Goal: Task Accomplishment & Management: Complete application form

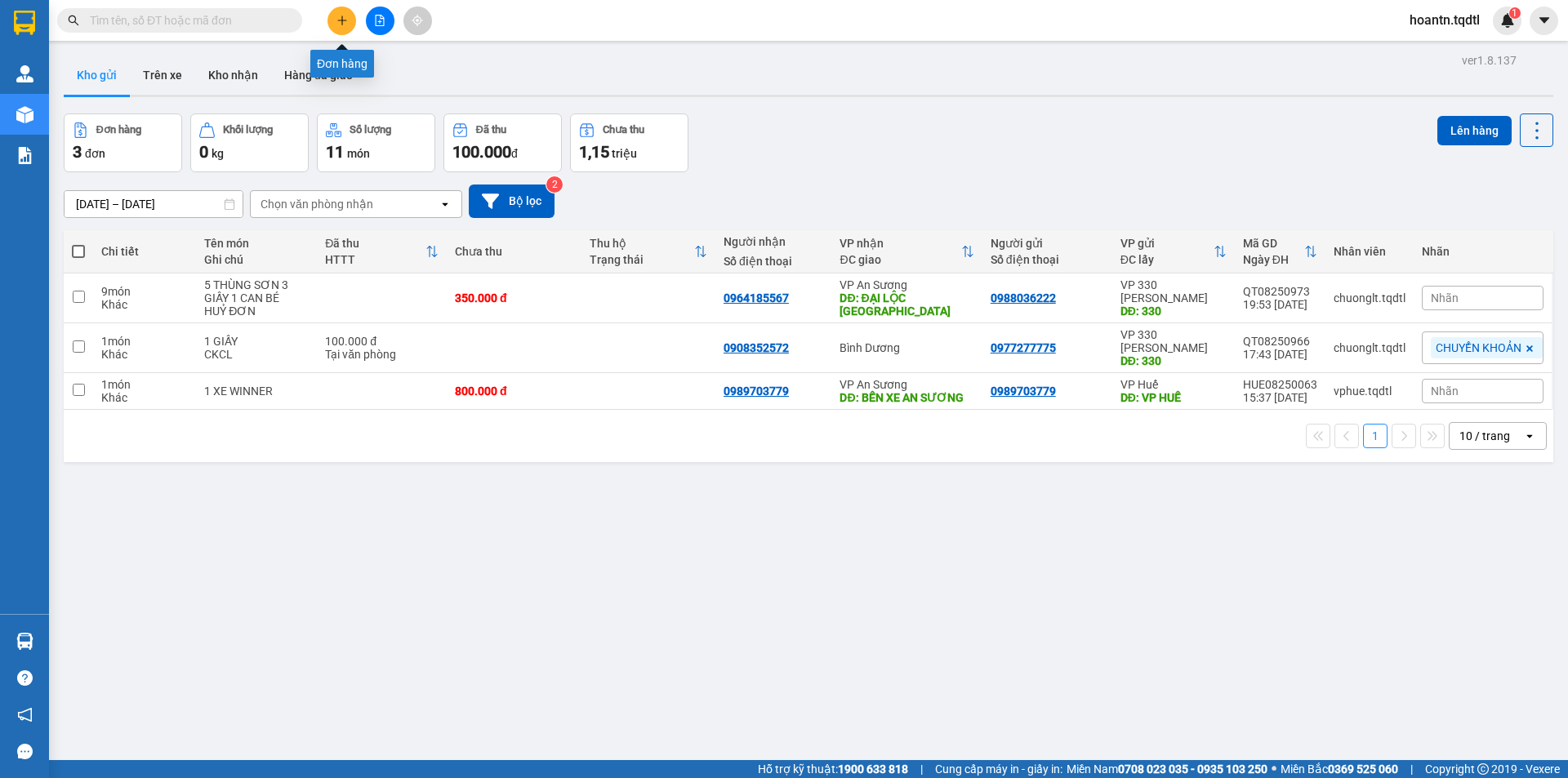
click at [335, 19] on button at bounding box center [342, 21] width 29 height 29
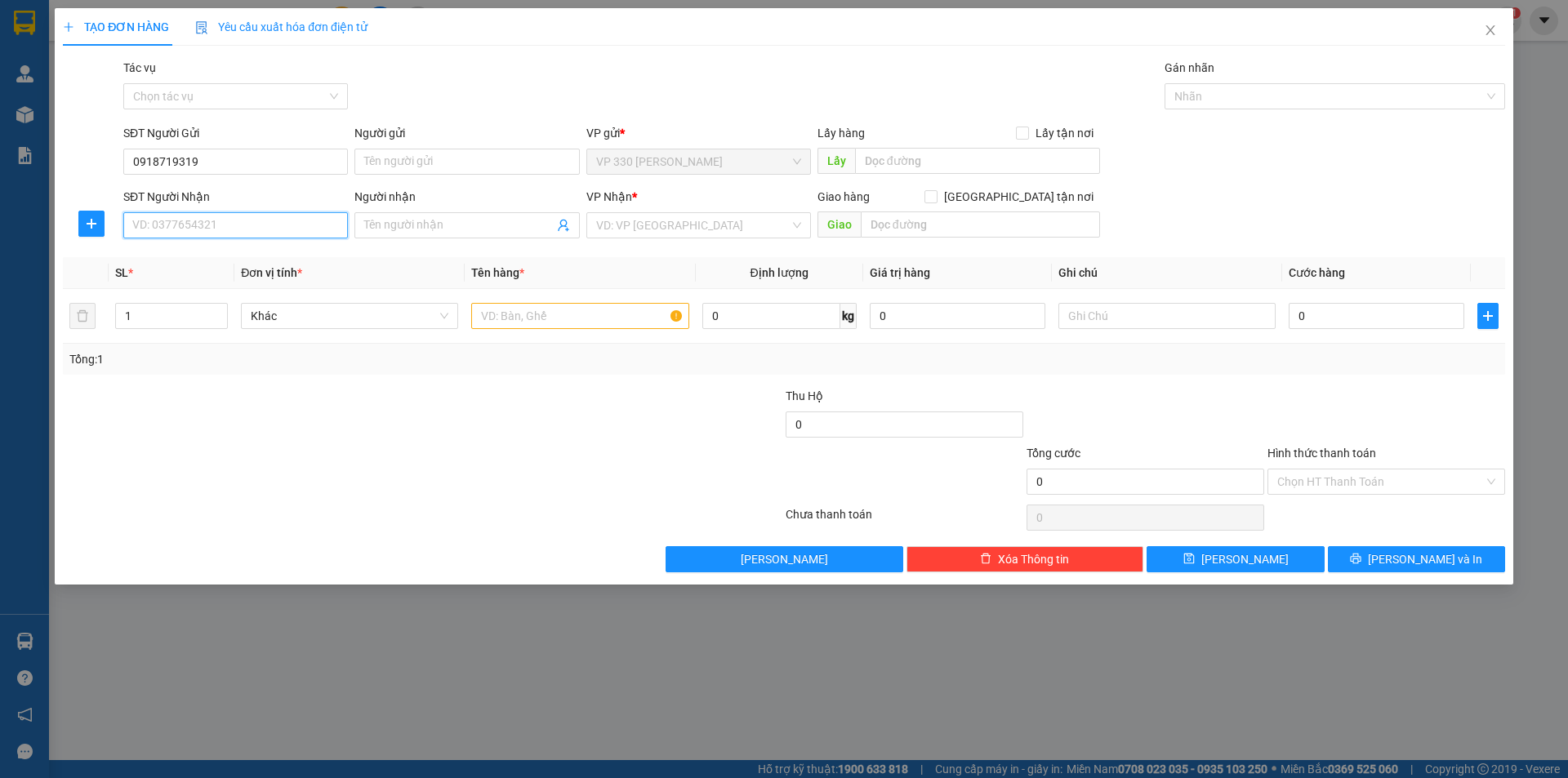
click at [277, 220] on input "SĐT Người Nhận" at bounding box center [235, 225] width 224 height 26
drag, startPoint x: 270, startPoint y: 160, endPoint x: 34, endPoint y: 141, distance: 236.8
click at [34, 141] on div "TẠO ĐƠN HÀNG Yêu cầu xuất hóa đơn điện tử Transit Pickup Surcharge Ids Transit …" at bounding box center [784, 389] width 1568 height 778
type input "0849061456"
click at [269, 223] on input "SĐT Người Nhận" at bounding box center [235, 225] width 224 height 26
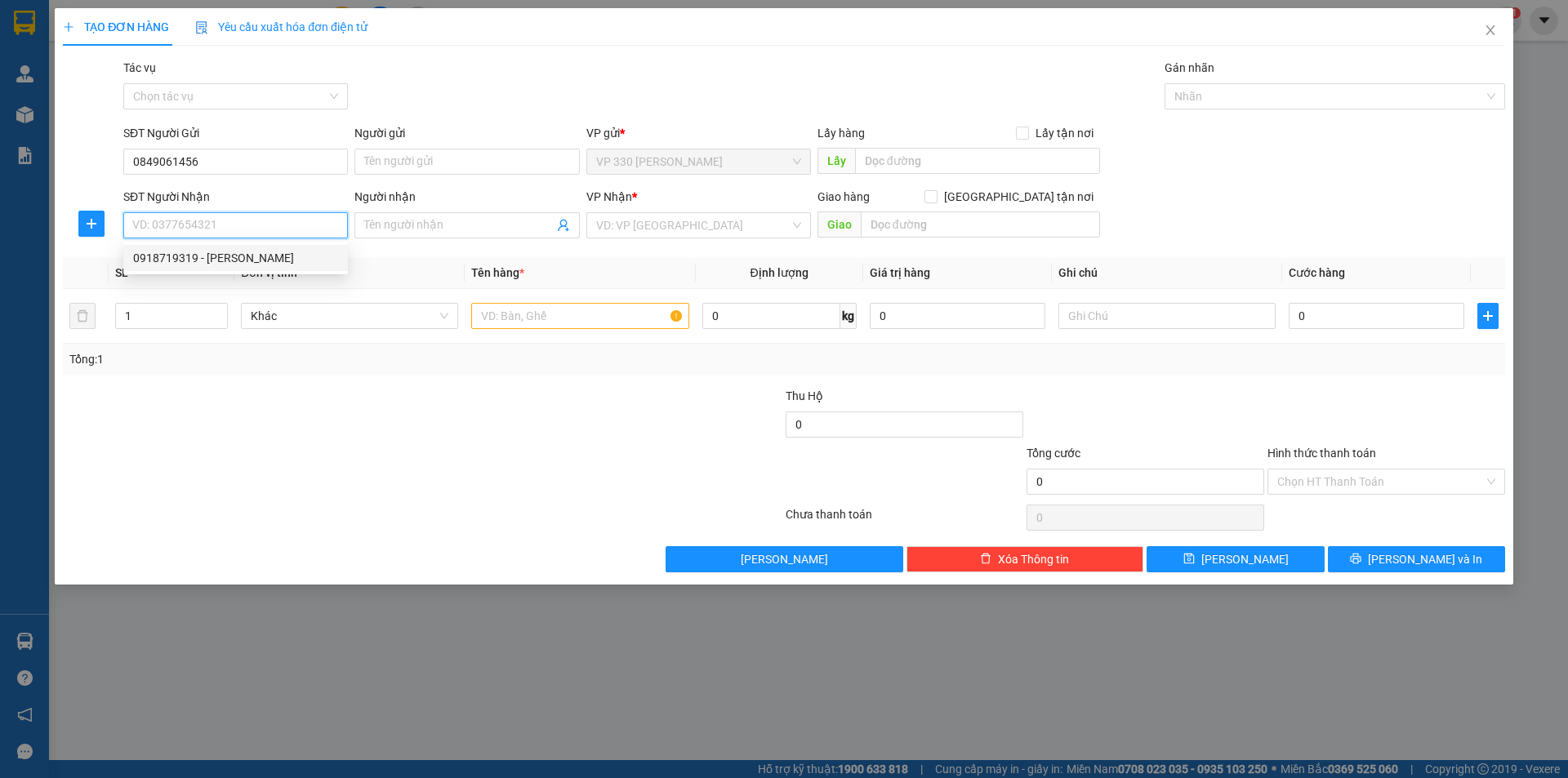
click at [248, 253] on div "0918719319 - [PERSON_NAME]" at bounding box center [235, 257] width 205 height 18
type input "0918719319"
type input "[PERSON_NAME]"
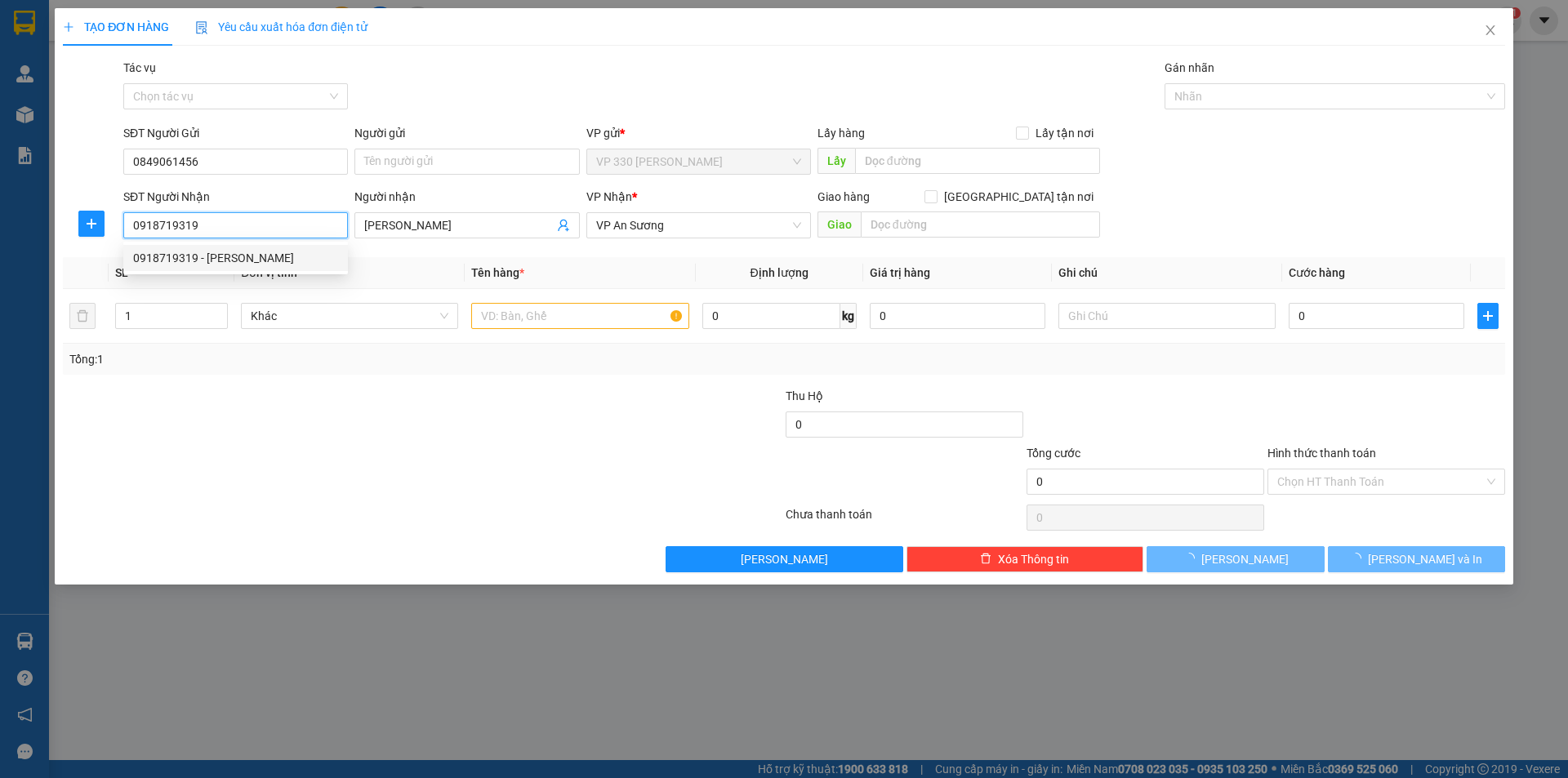
type input "1.000.000"
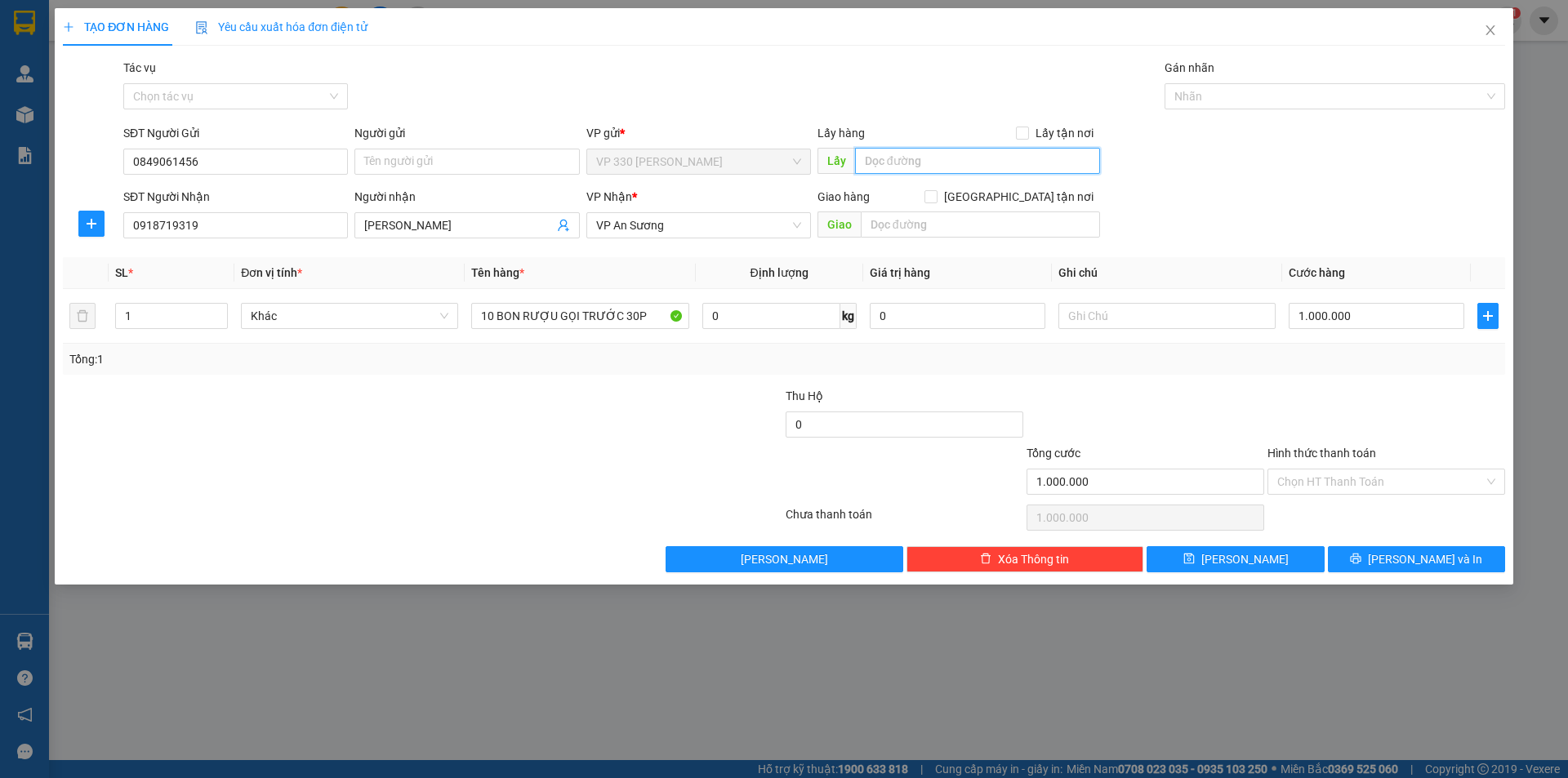
click at [1030, 150] on input "text" at bounding box center [978, 160] width 245 height 26
type input "VPTL"
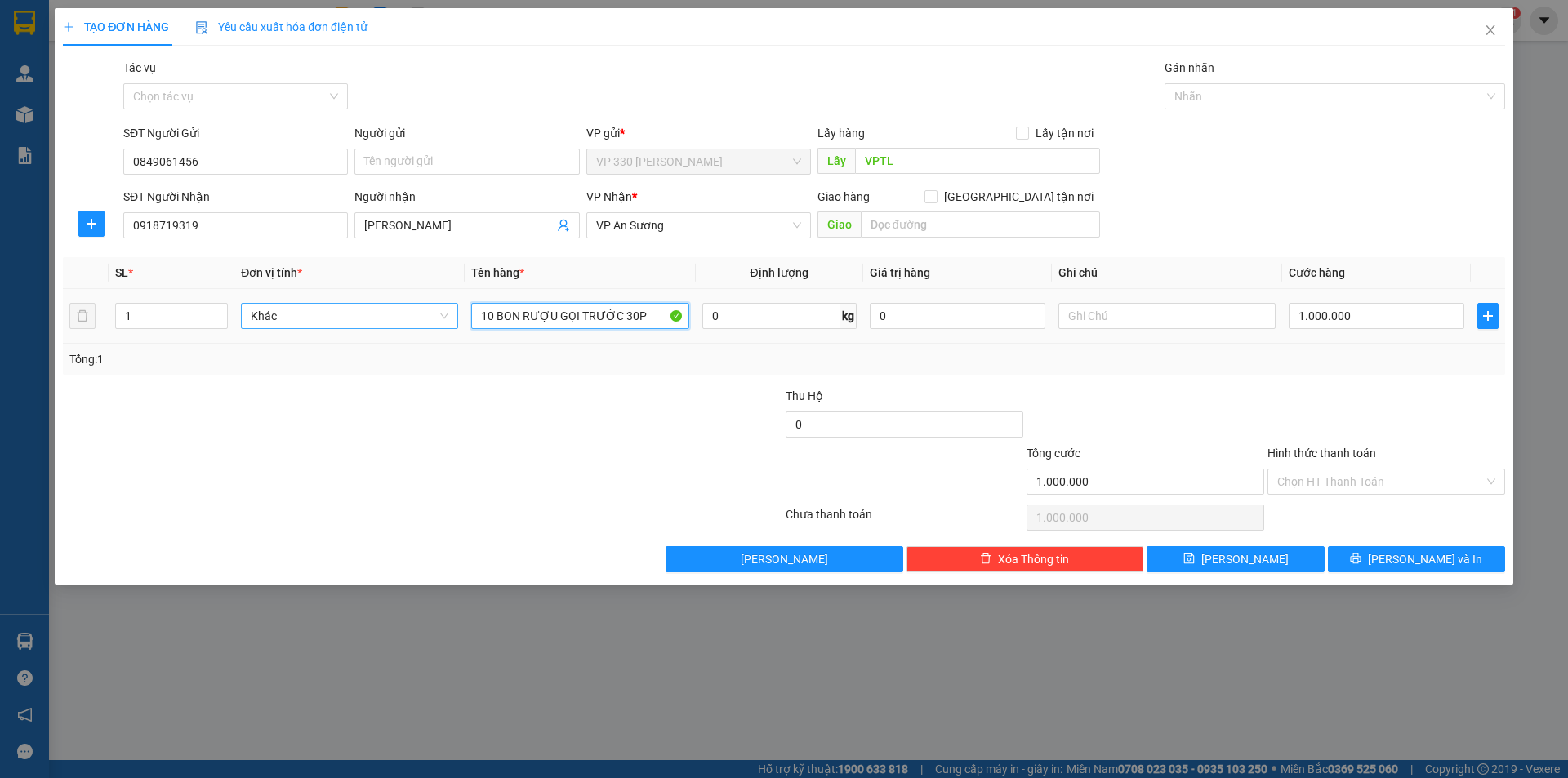
drag, startPoint x: 492, startPoint y: 313, endPoint x: 434, endPoint y: 321, distance: 58.5
click at [434, 321] on tr "1 Khác 10 BON RƯỢU GỌI TRƯỚC 30P 0 kg 0 1.000.000" at bounding box center [784, 316] width 1443 height 55
type input "2 BON RƯỢU GỌI TRƯỚC 30P"
type input "2"
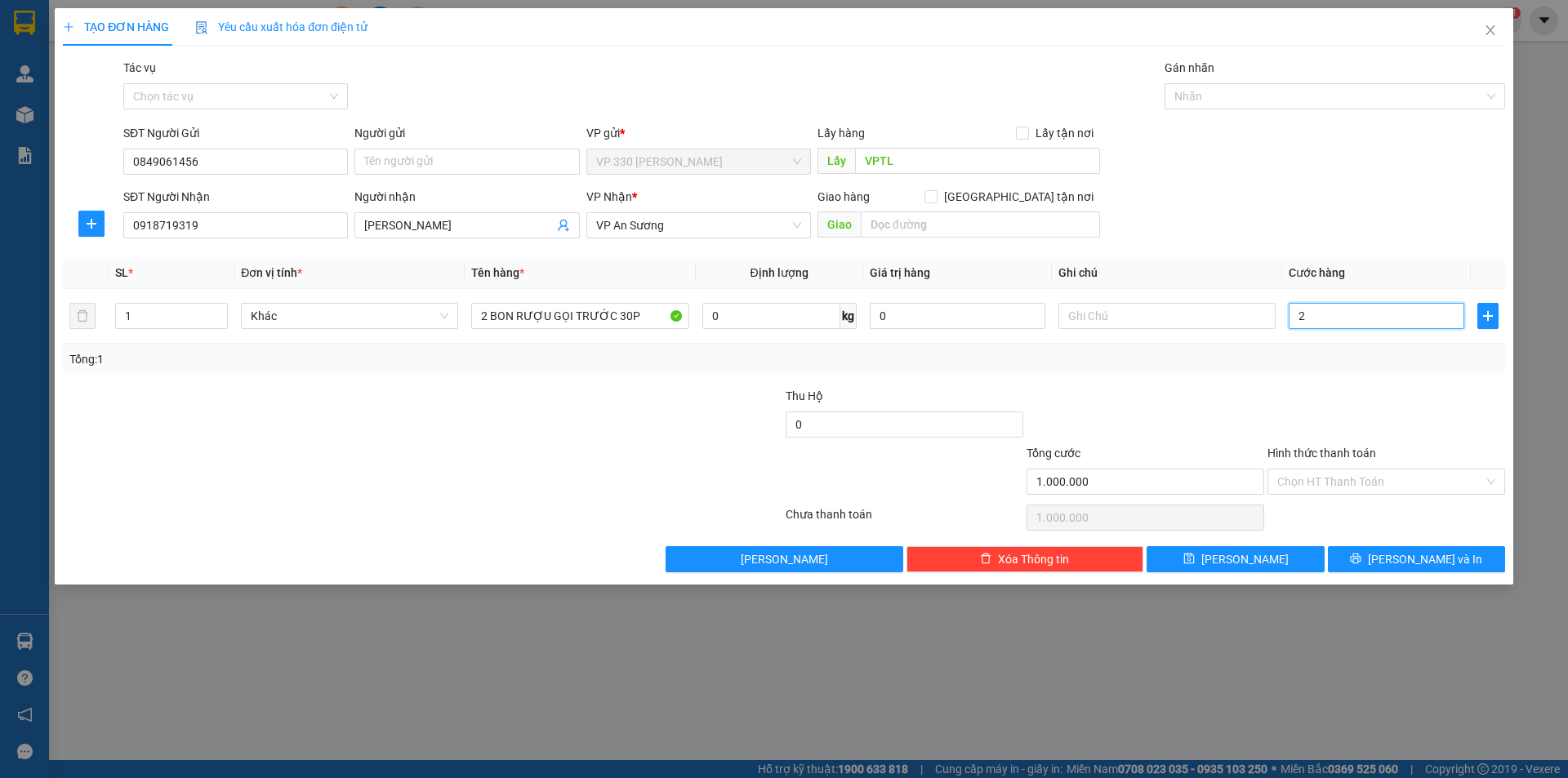
type input "2"
type input "20"
type input "200"
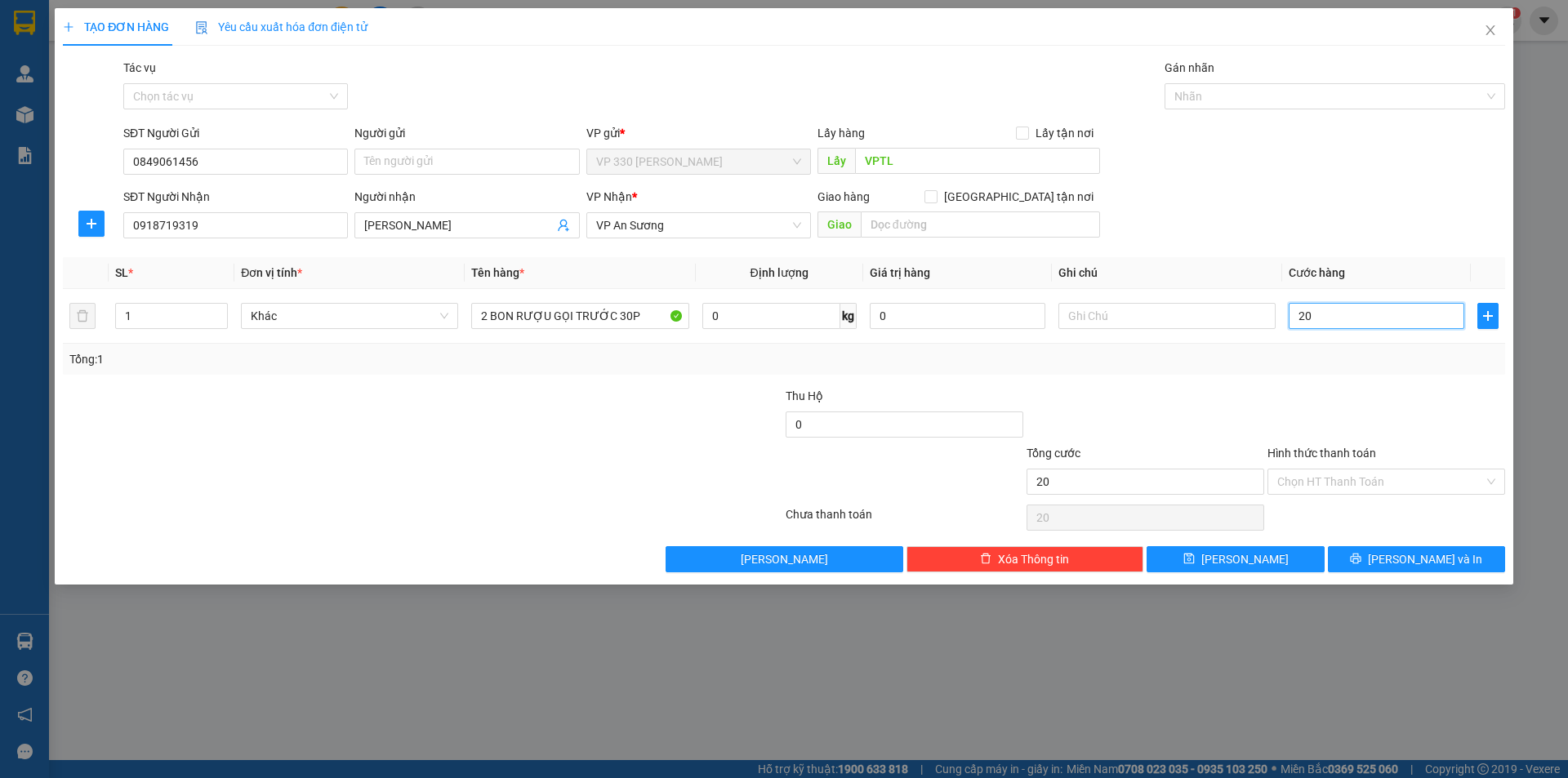
type input "200"
type input "200.000"
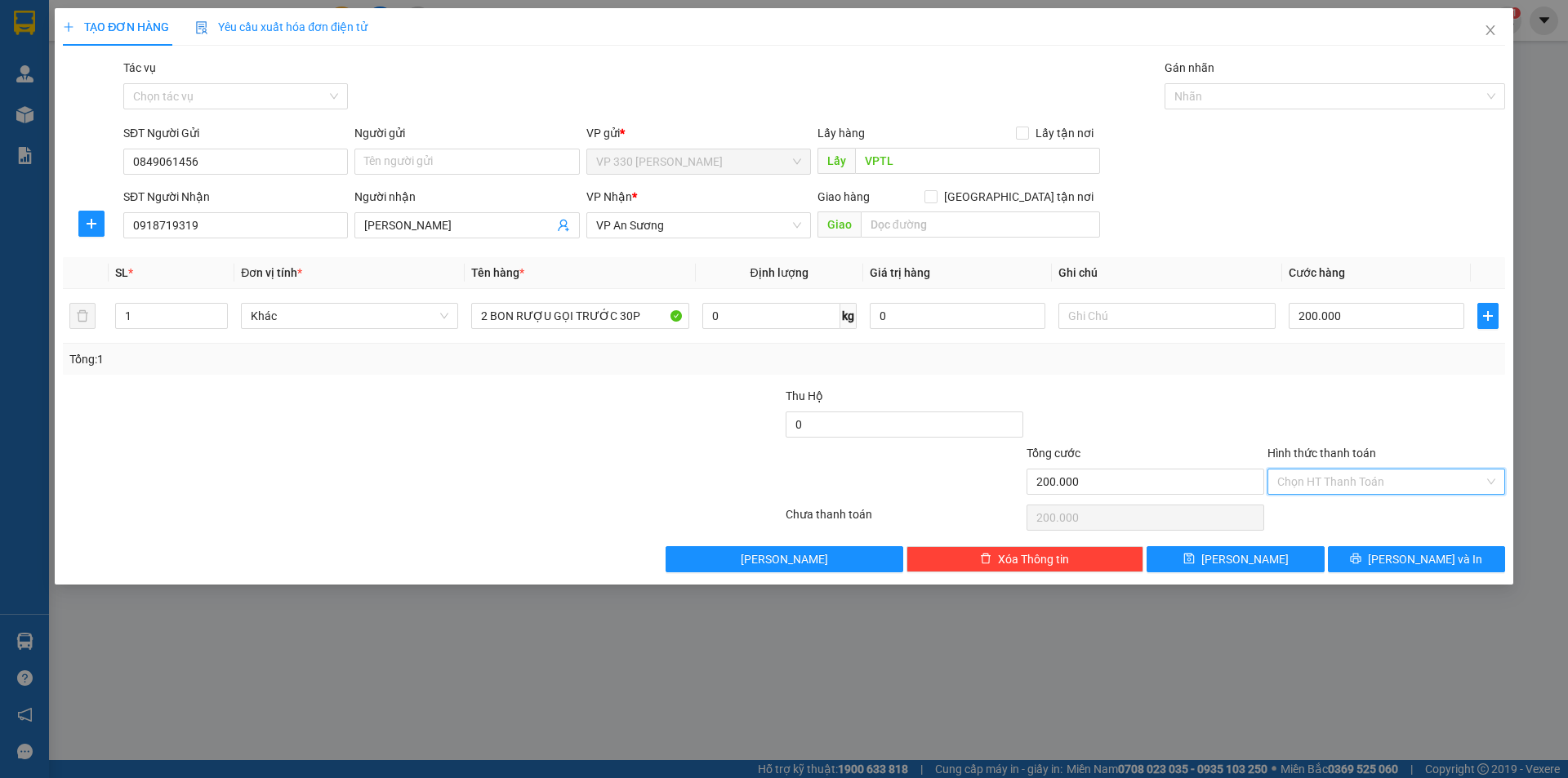
click at [1337, 476] on input "Hình thức thanh toán" at bounding box center [1381, 481] width 207 height 24
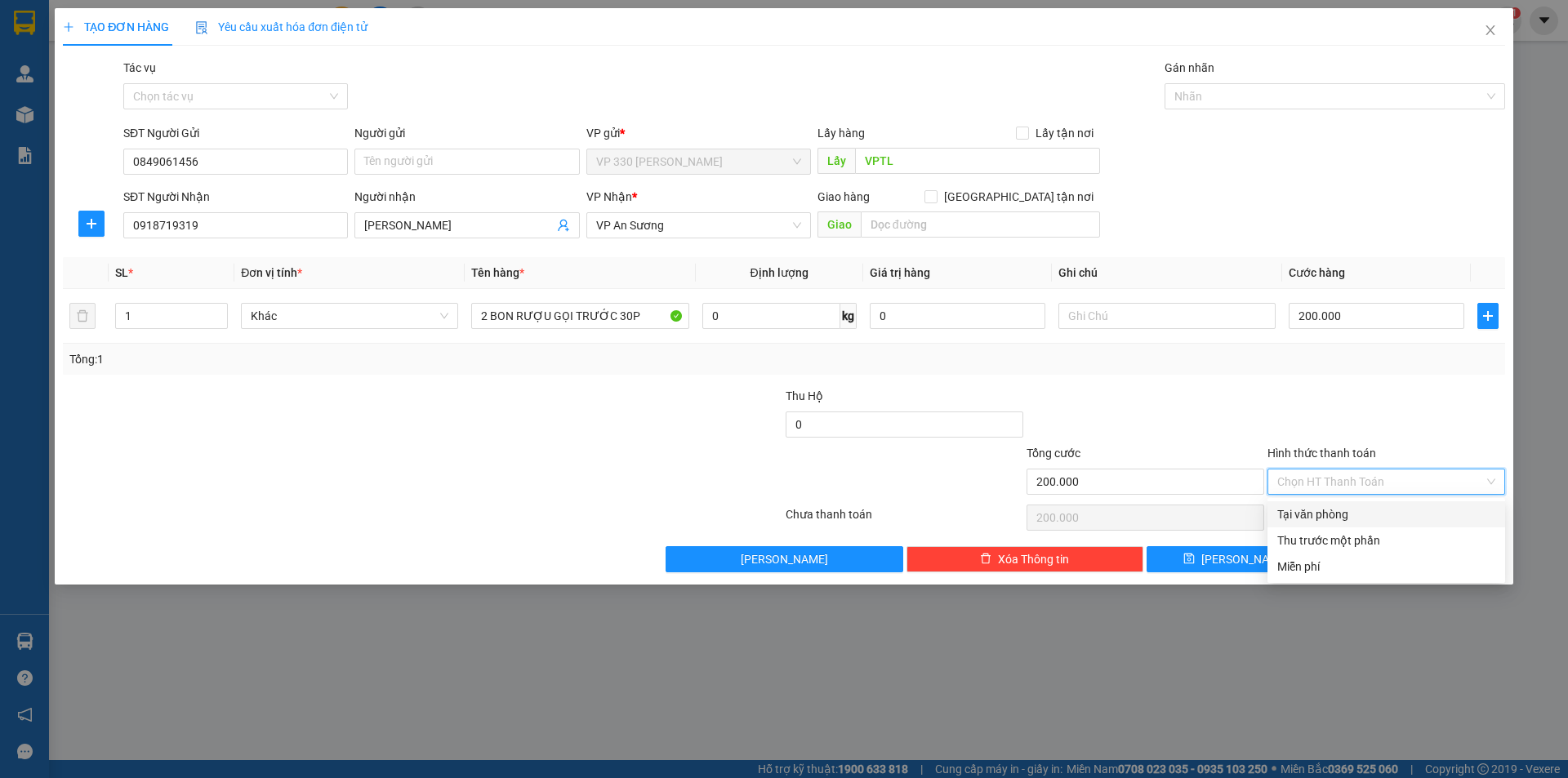
click at [1320, 513] on div "Tại văn phòng" at bounding box center [1386, 514] width 218 height 18
type input "0"
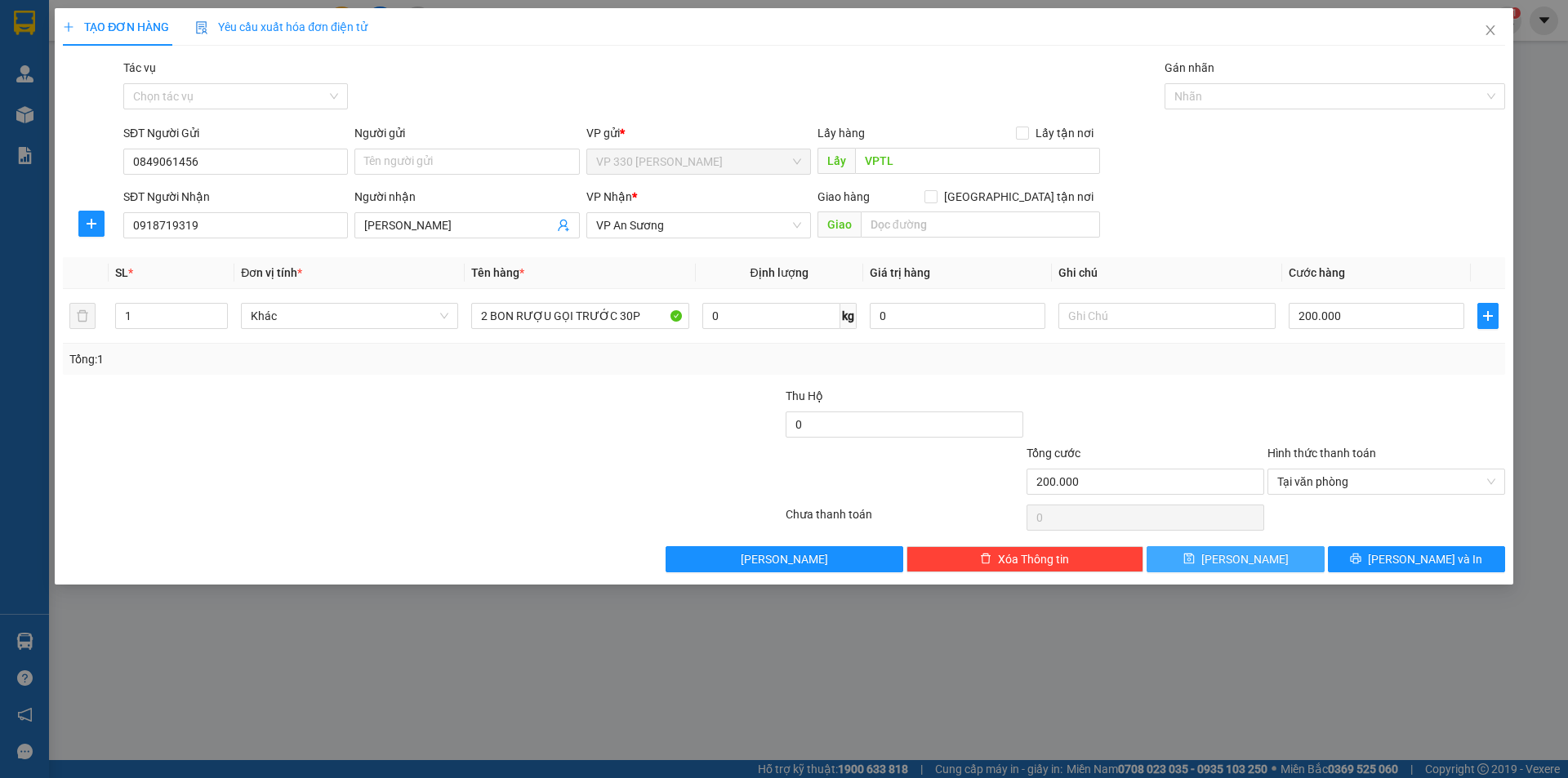
click at [1269, 560] on button "[PERSON_NAME]" at bounding box center [1235, 559] width 177 height 26
type input "0"
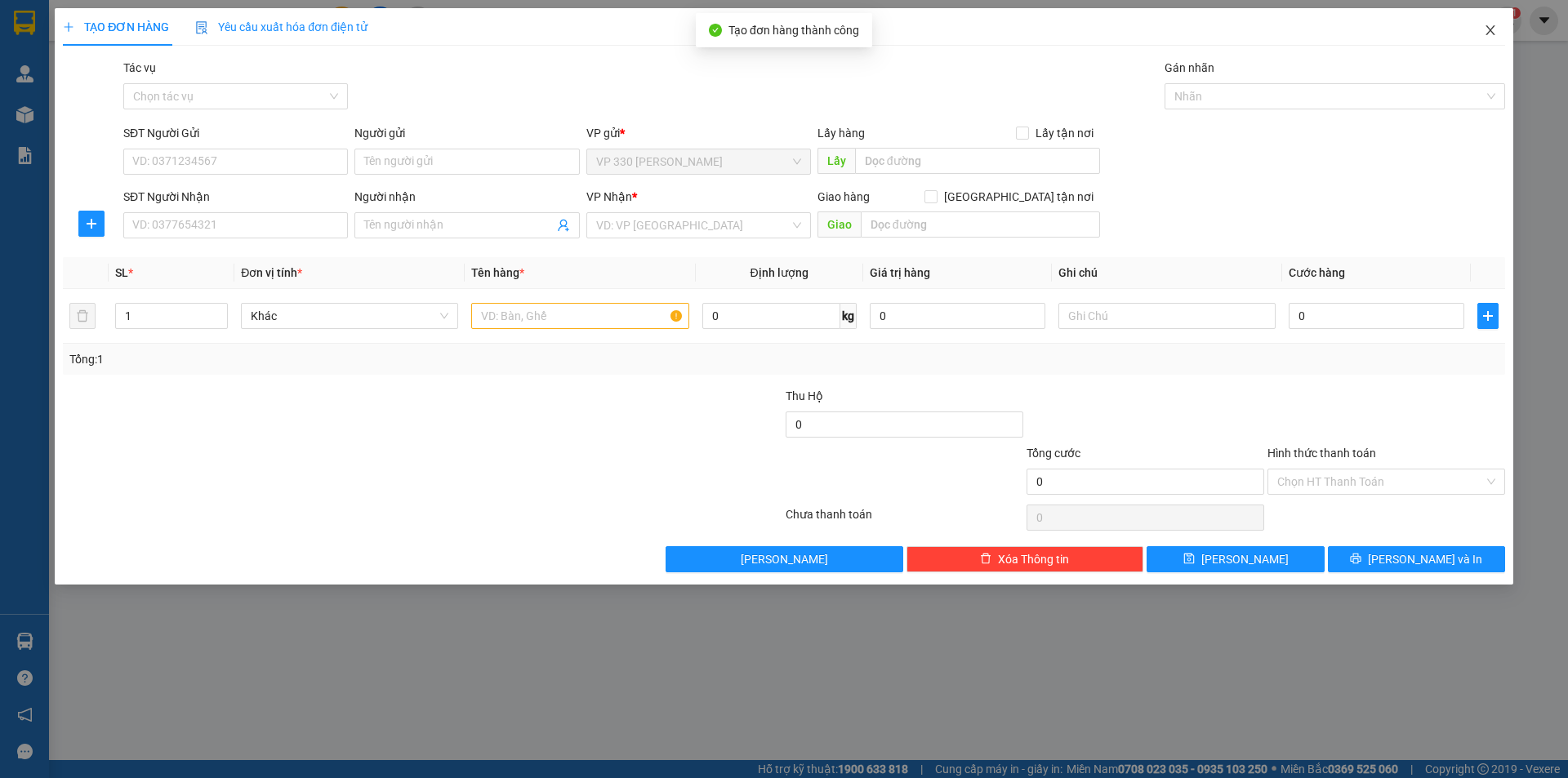
click at [1497, 29] on icon "close" at bounding box center [1491, 30] width 13 height 13
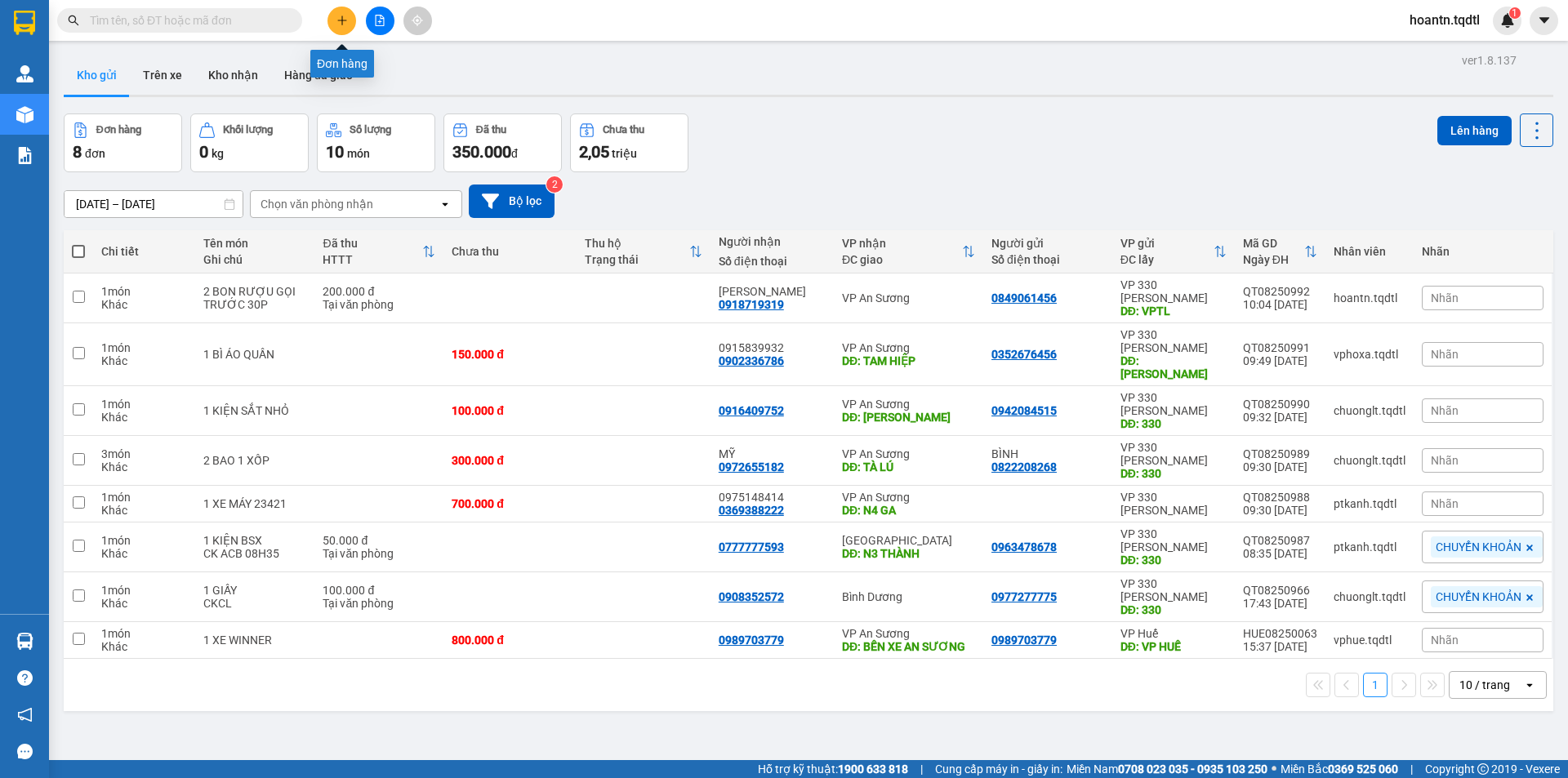
click at [343, 21] on icon "plus" at bounding box center [343, 20] width 12 height 12
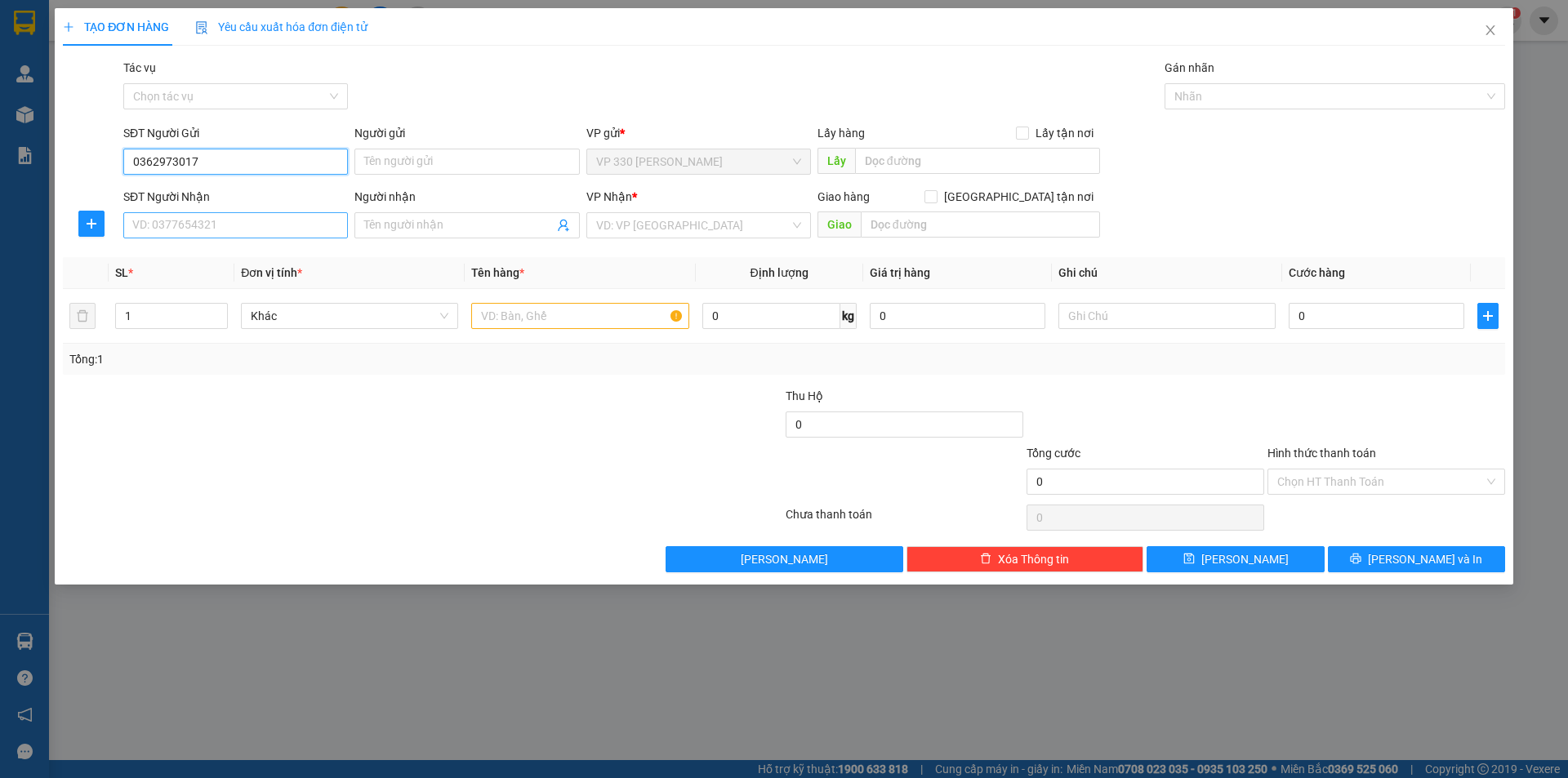
type input "0362973017"
click at [311, 217] on input "SĐT Người Nhận" at bounding box center [235, 225] width 224 height 26
type input "0877959275"
click at [912, 162] on input "text" at bounding box center [978, 160] width 245 height 26
type input "VPTL"
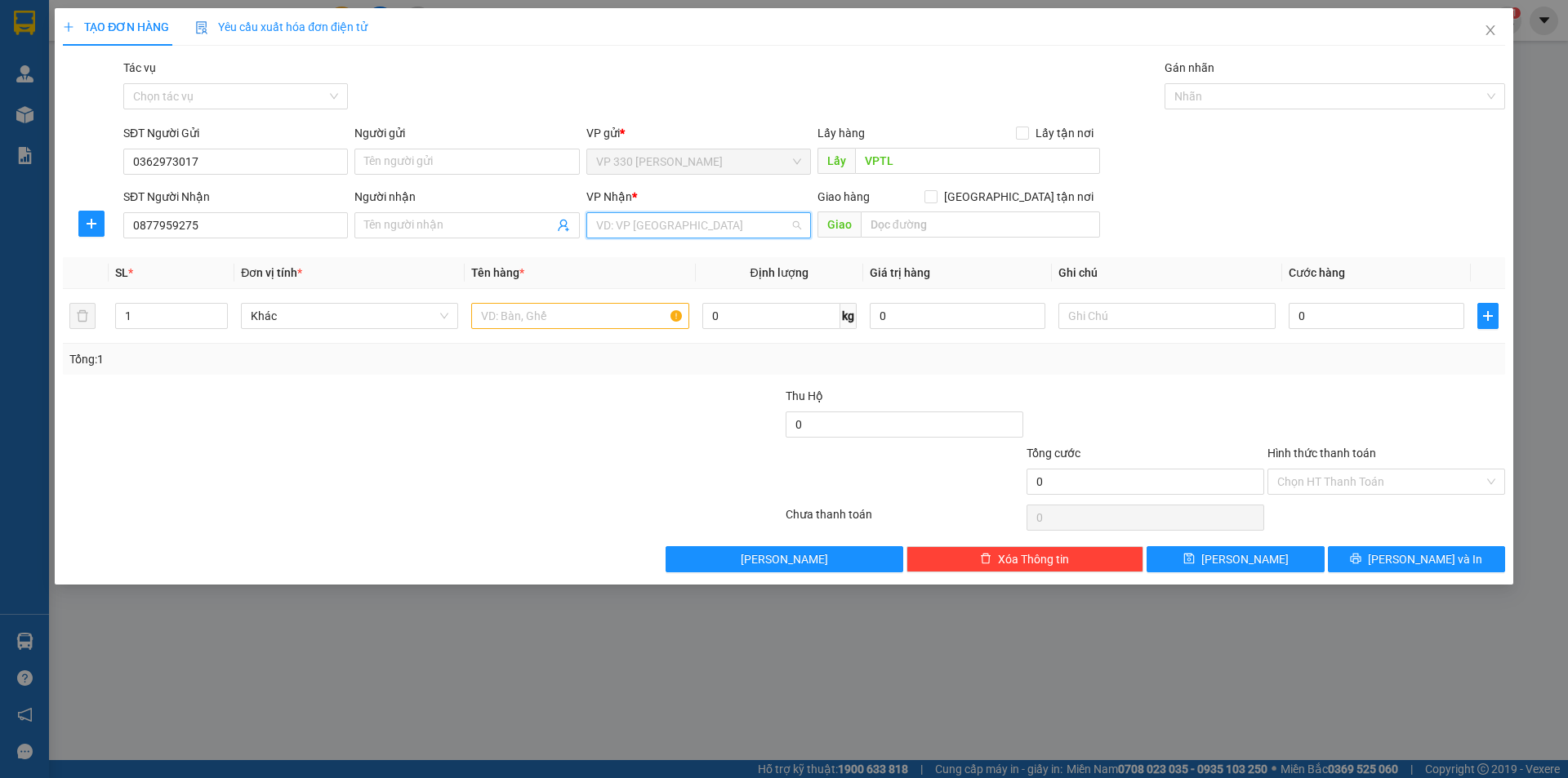
click at [687, 220] on input "search" at bounding box center [693, 225] width 193 height 24
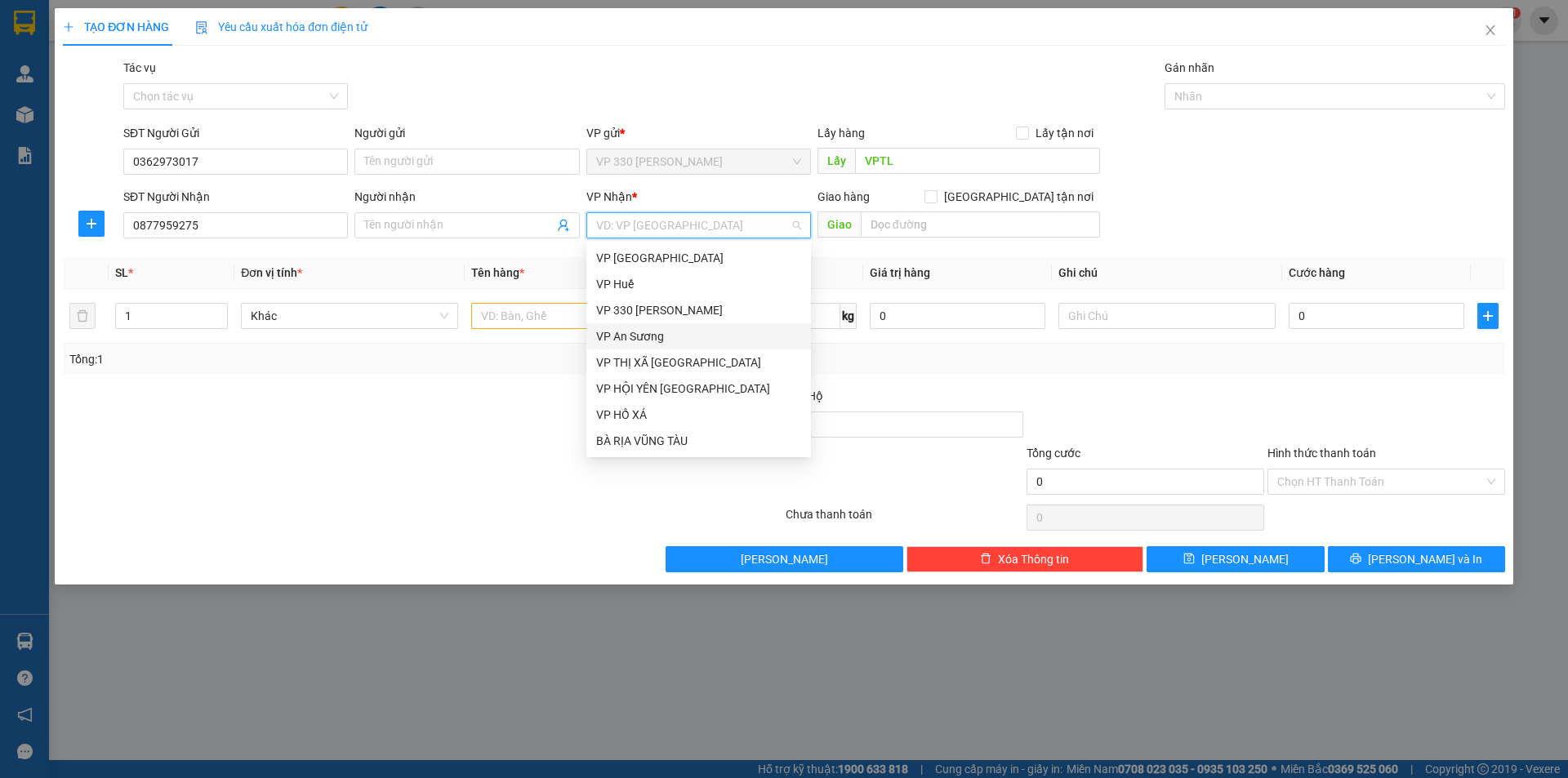
click at [645, 332] on div "VP An Sương" at bounding box center [699, 336] width 205 height 18
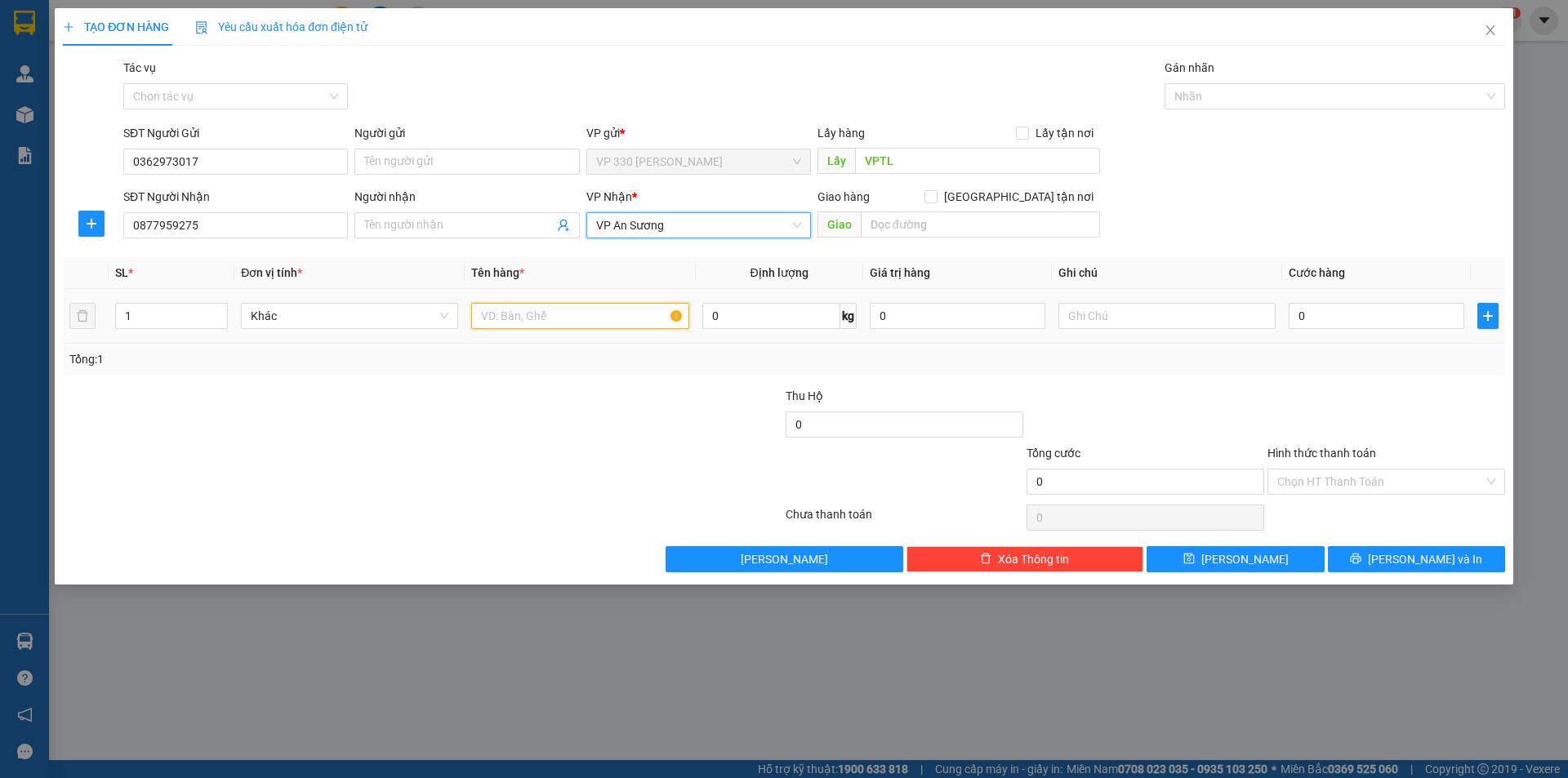
click at [623, 308] on input "text" at bounding box center [580, 316] width 218 height 26
type input "1 GIẤY"
click at [1308, 318] on input "0" at bounding box center [1376, 316] width 176 height 26
type input "1"
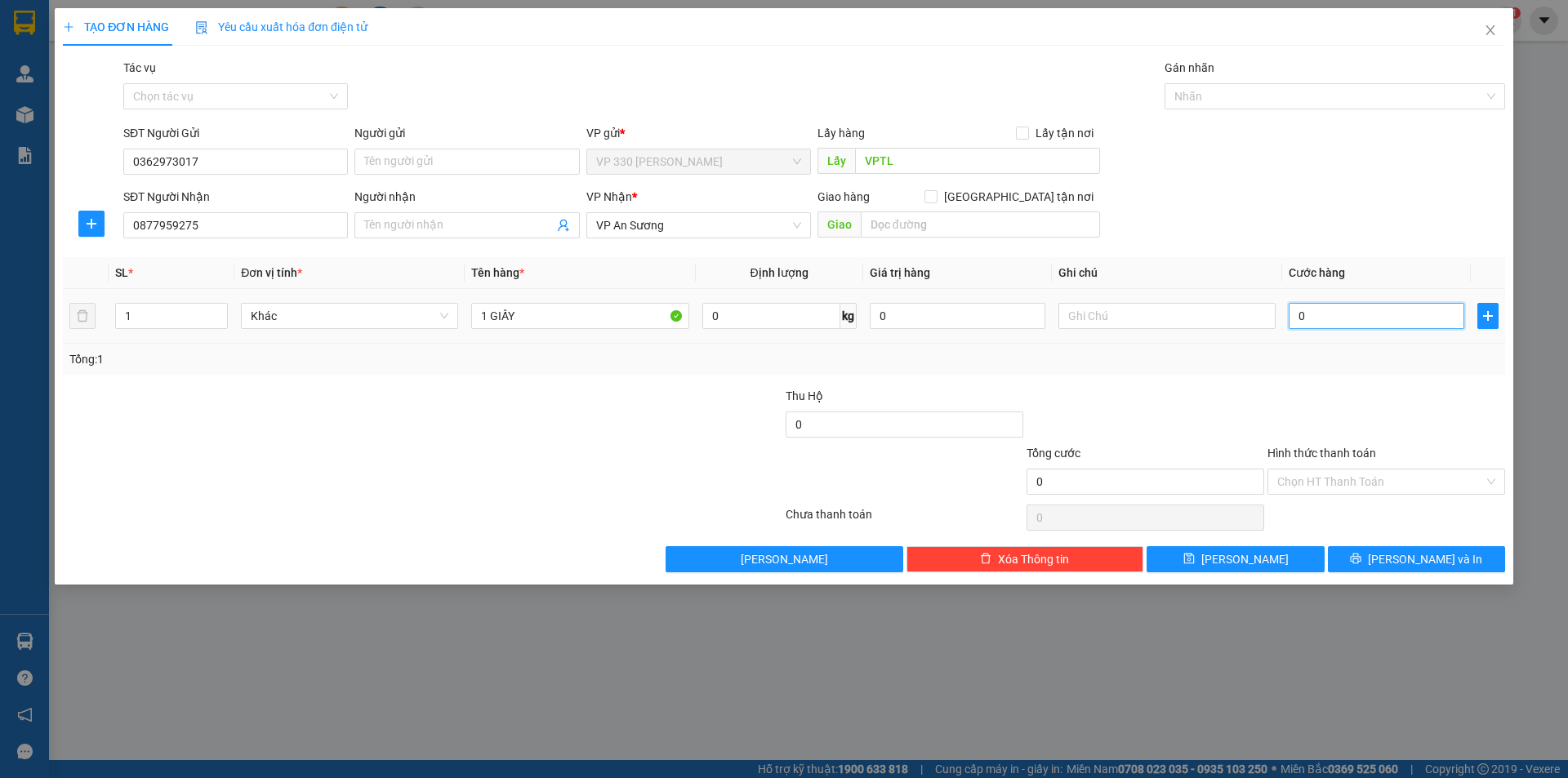
type input "1"
type input "10"
type input "100"
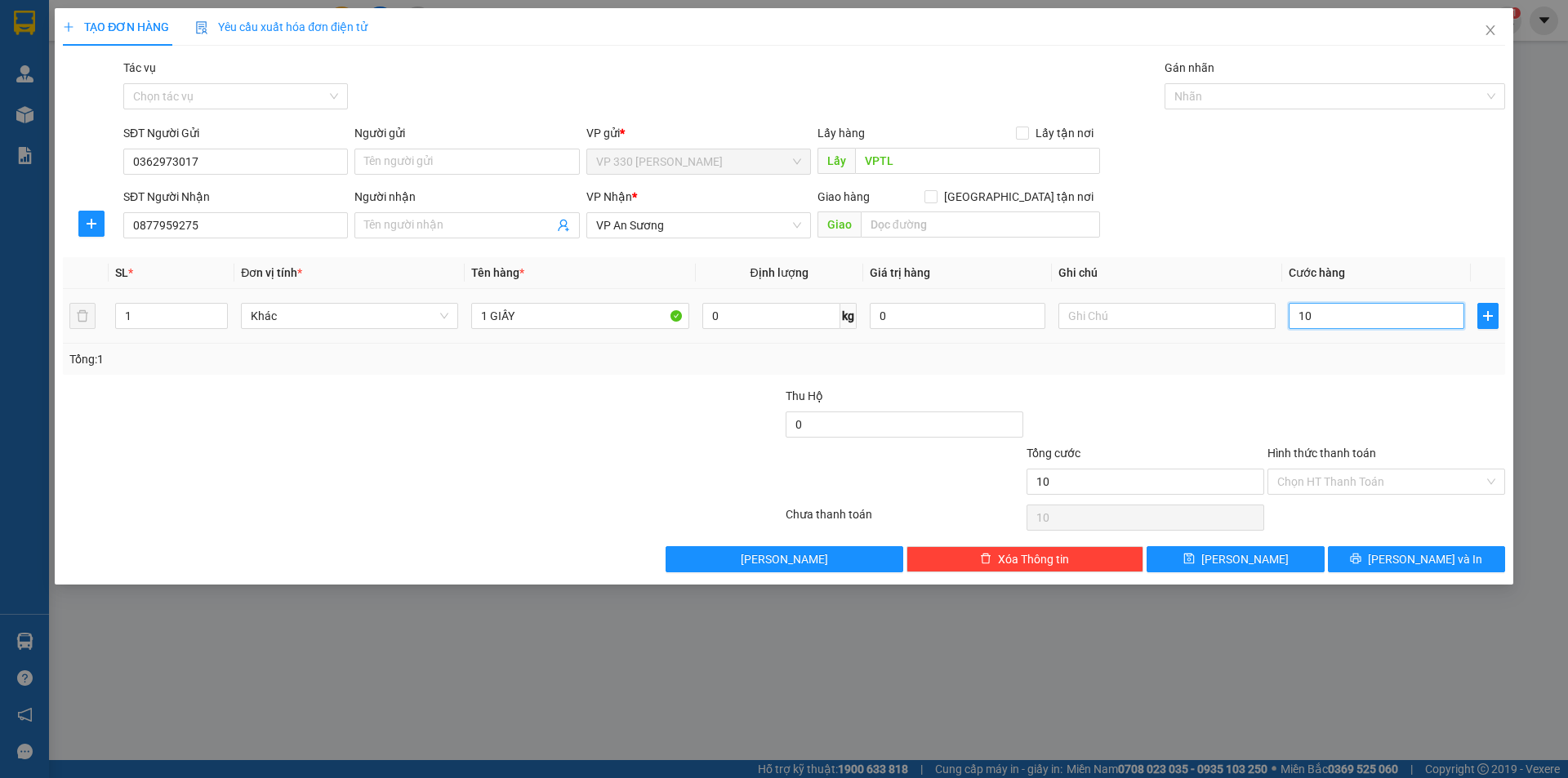
type input "100"
type input "100.000"
click at [1334, 480] on input "Hình thức thanh toán" at bounding box center [1381, 481] width 207 height 24
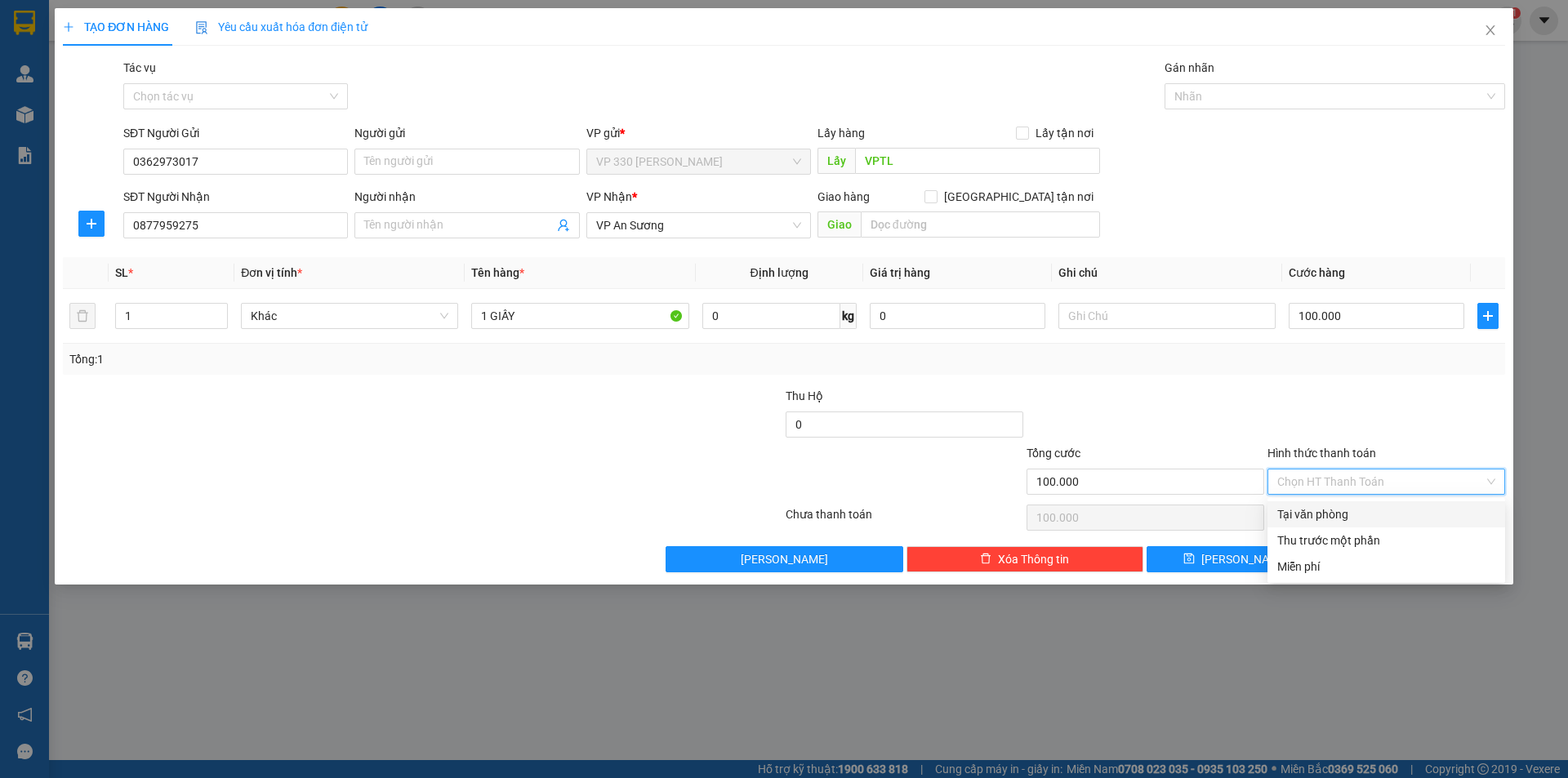
click at [1323, 517] on div "Tại văn phòng" at bounding box center [1386, 514] width 218 height 18
type input "0"
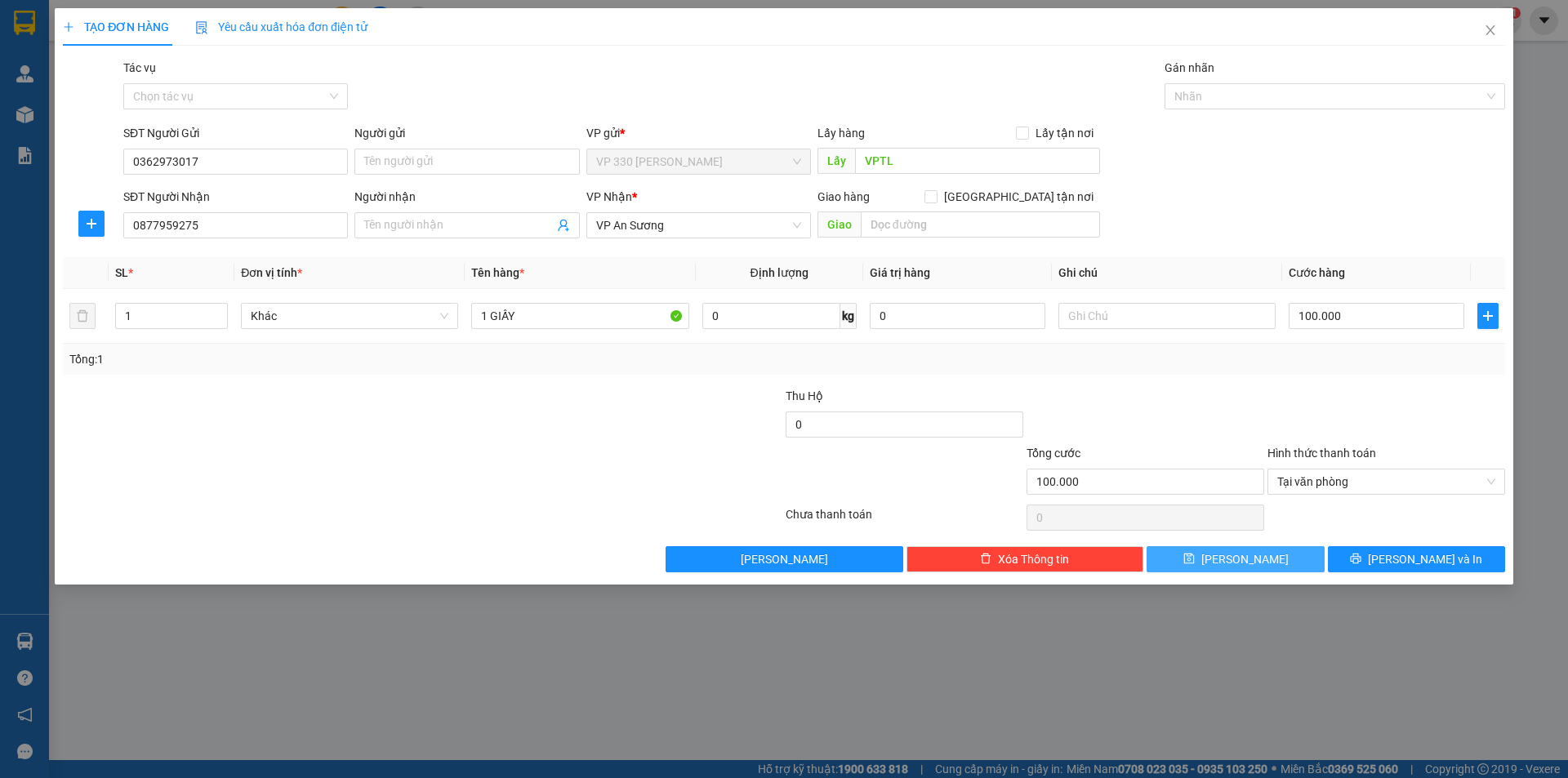
click at [1242, 565] on span "[PERSON_NAME]" at bounding box center [1245, 559] width 87 height 18
type input "0"
click at [1488, 30] on icon "close" at bounding box center [1491, 30] width 13 height 13
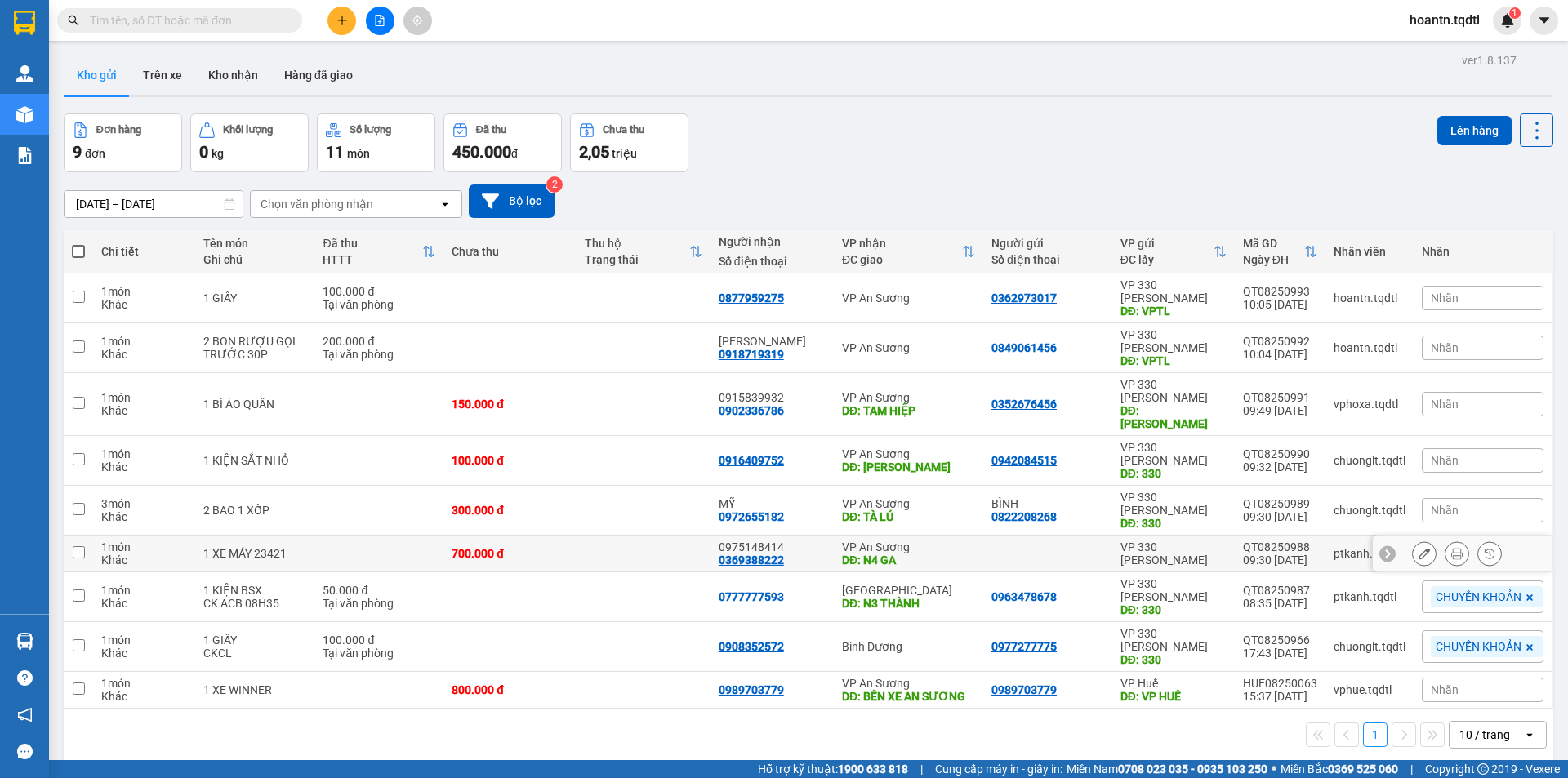
scroll to position [75, 0]
